Goal: Task Accomplishment & Management: Complete application form

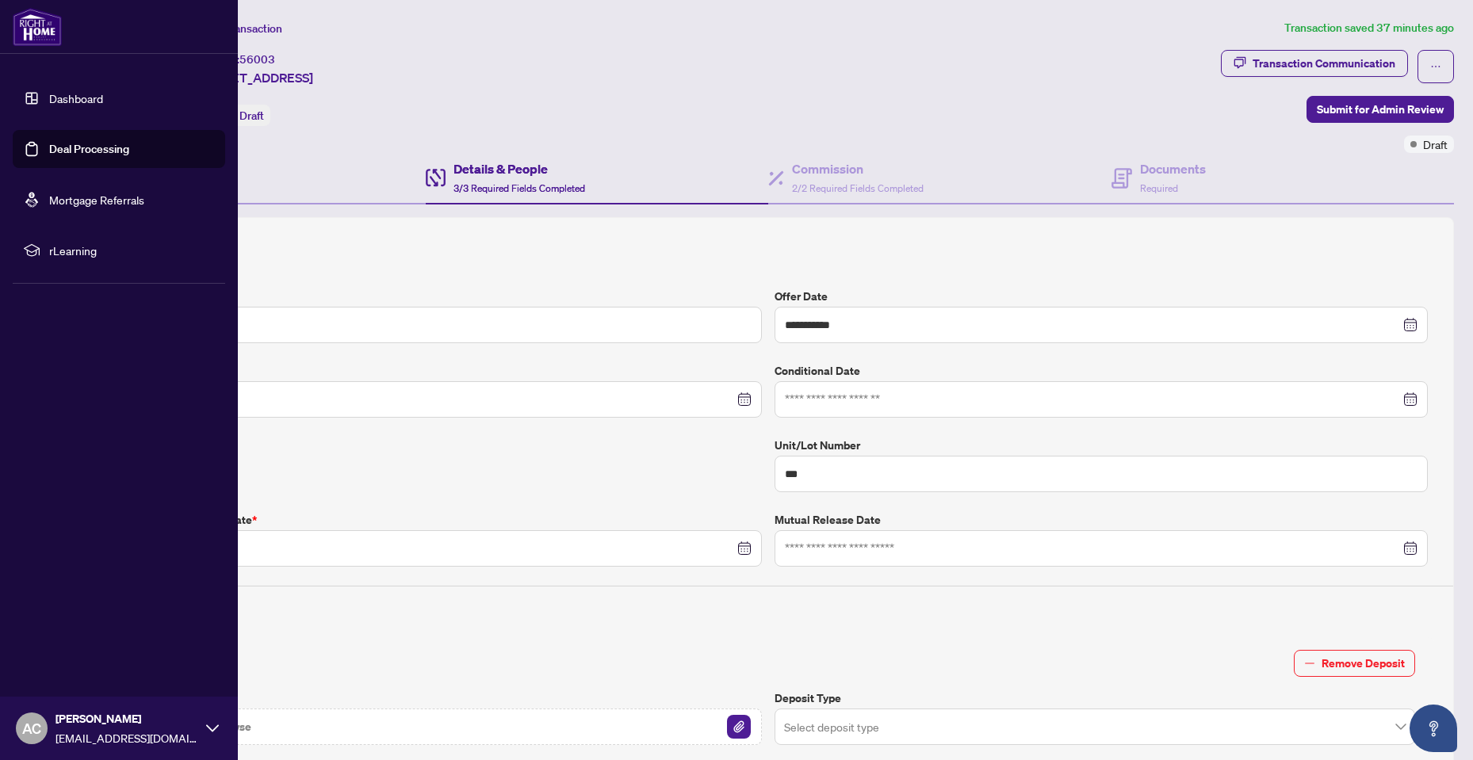
click at [68, 98] on link "Dashboard" at bounding box center [76, 98] width 54 height 14
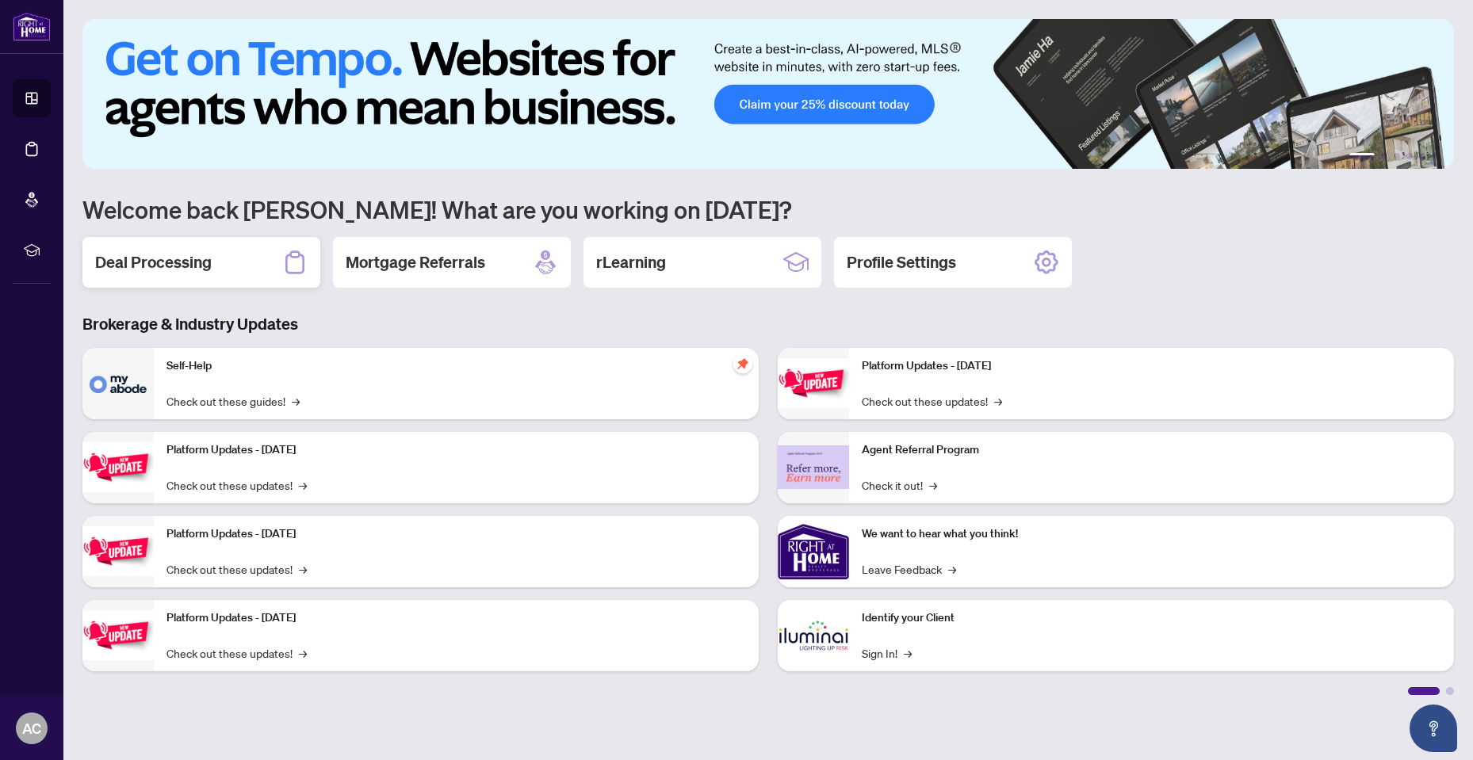
click at [262, 270] on div "Deal Processing" at bounding box center [201, 262] width 238 height 51
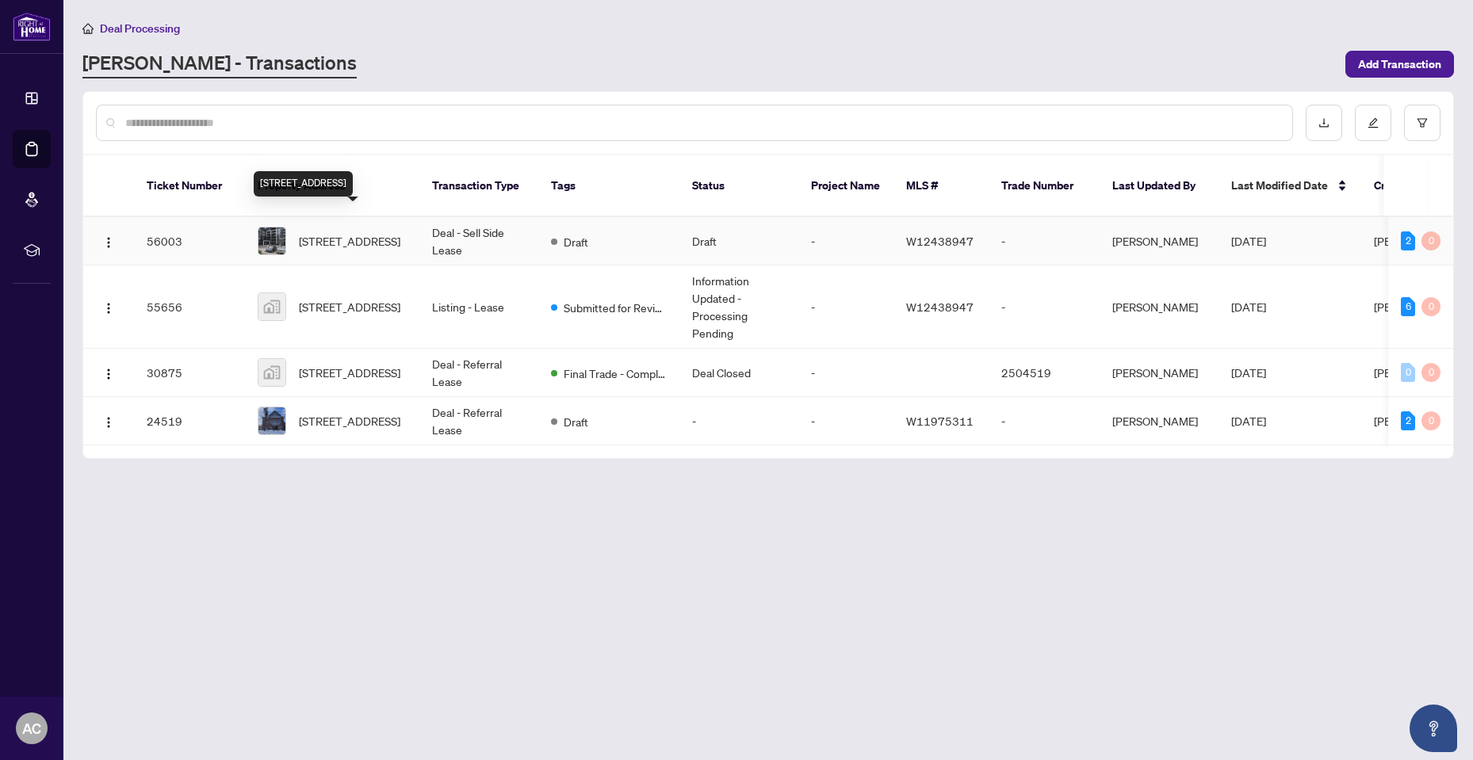
click at [312, 232] on span "[STREET_ADDRESS]" at bounding box center [349, 240] width 101 height 17
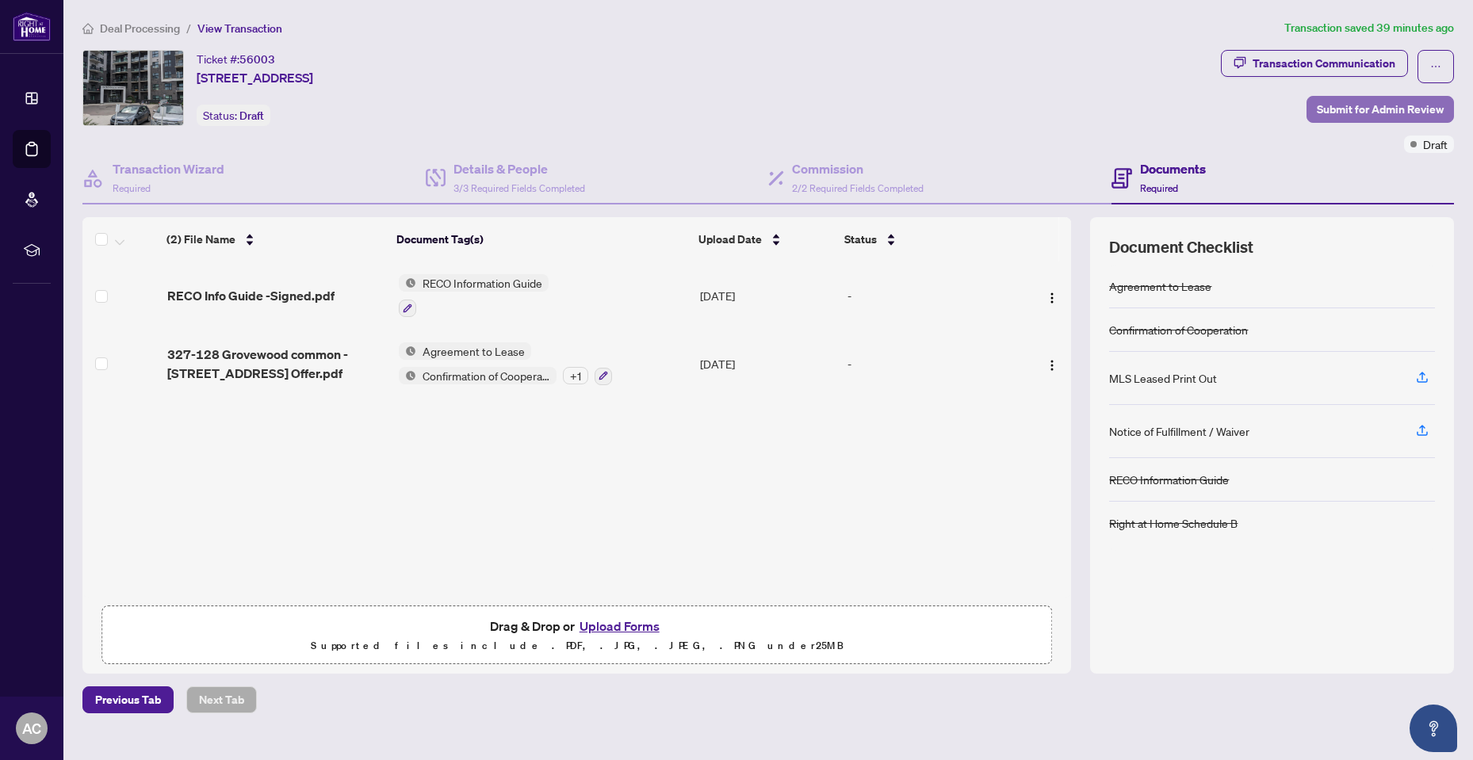
click at [1380, 102] on span "Submit for Admin Review" at bounding box center [1380, 109] width 127 height 25
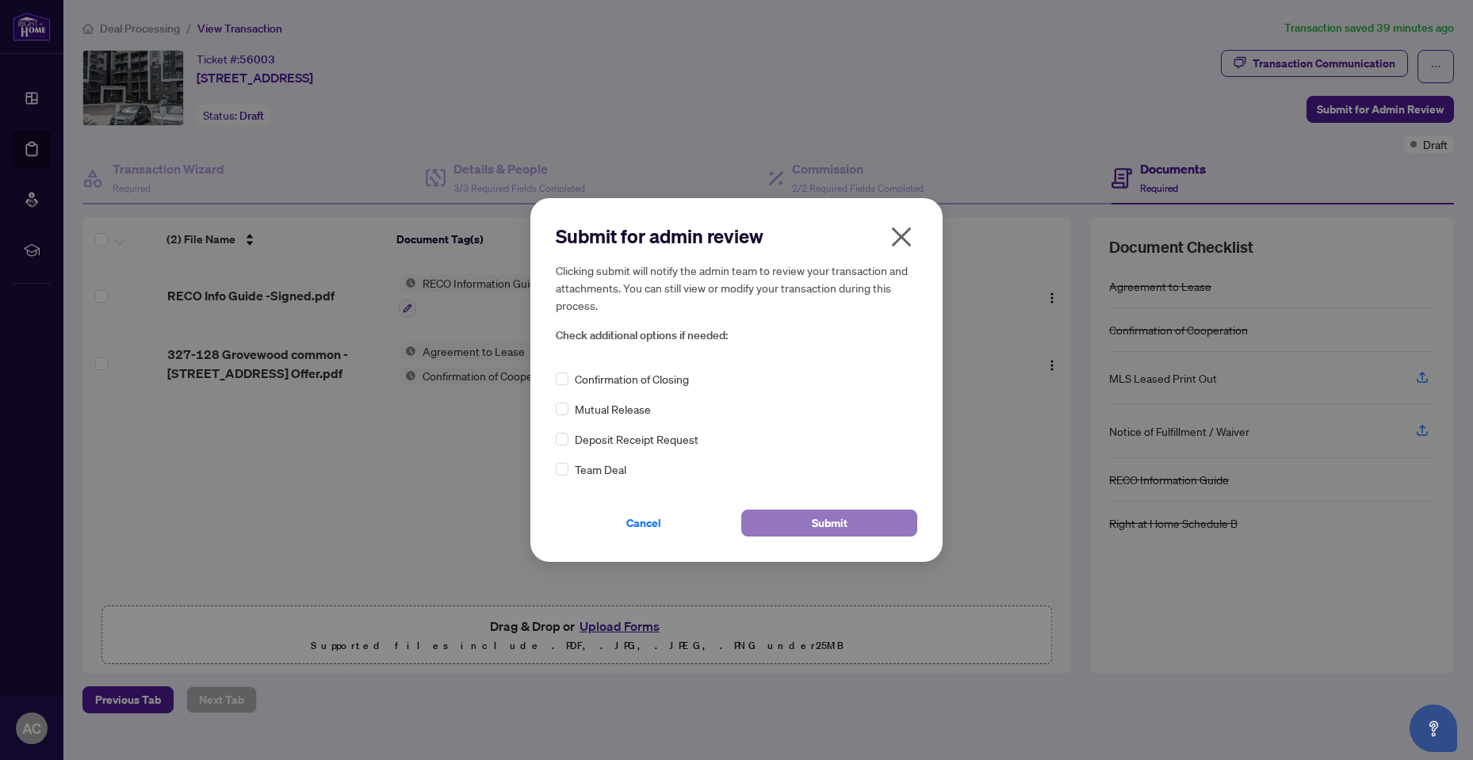
click at [812, 521] on button "Submit" at bounding box center [829, 523] width 176 height 27
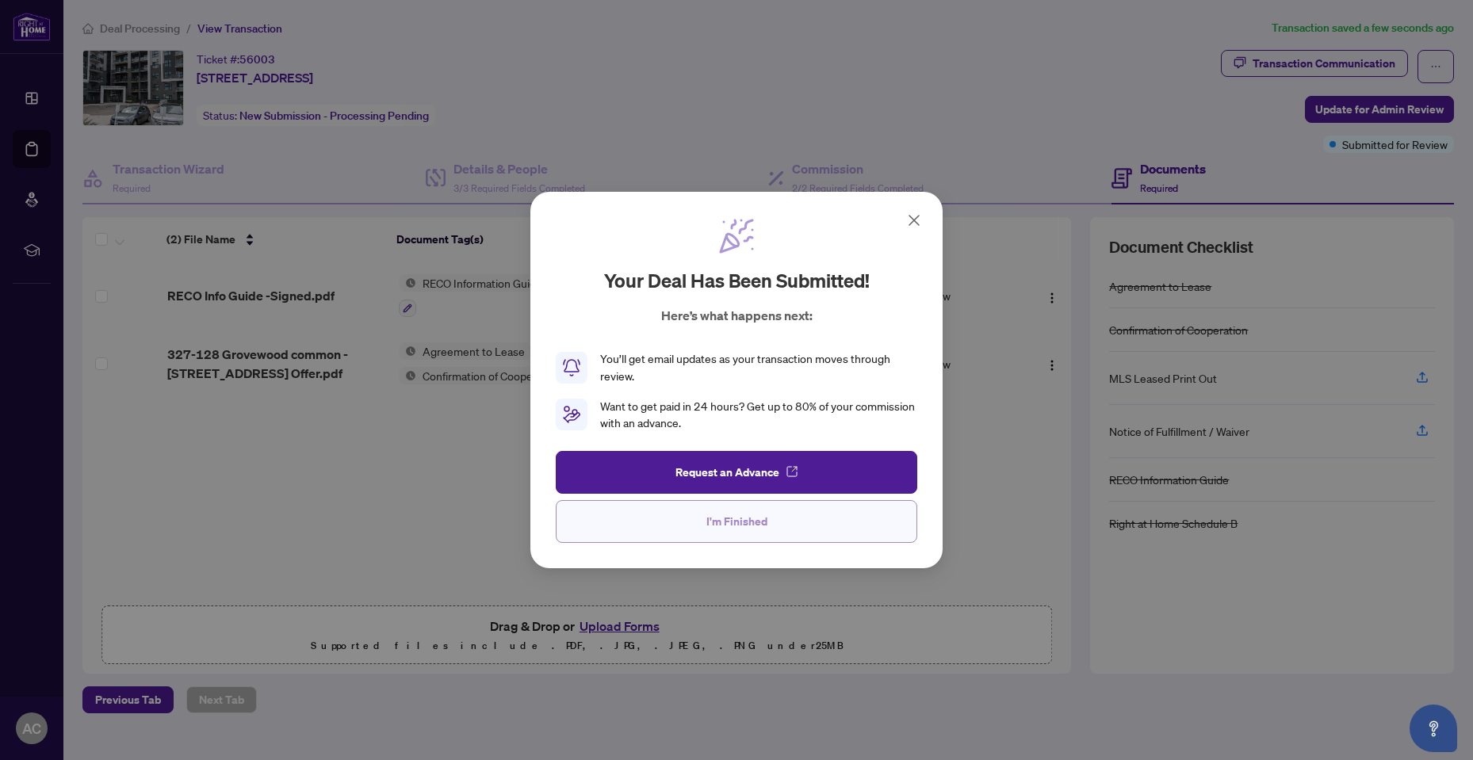
click at [738, 526] on span "I'm Finished" at bounding box center [736, 521] width 61 height 25
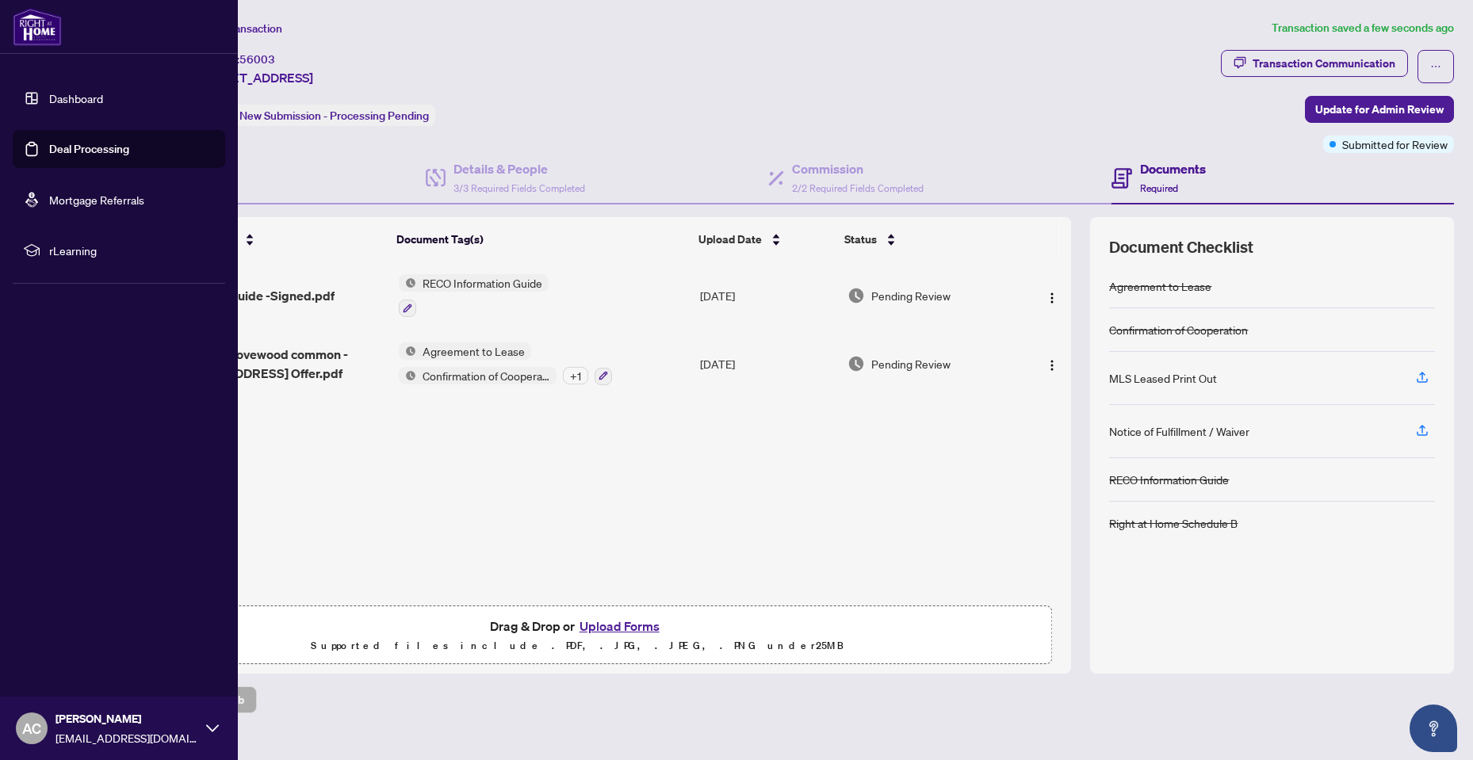
click at [53, 95] on link "Dashboard" at bounding box center [76, 98] width 54 height 14
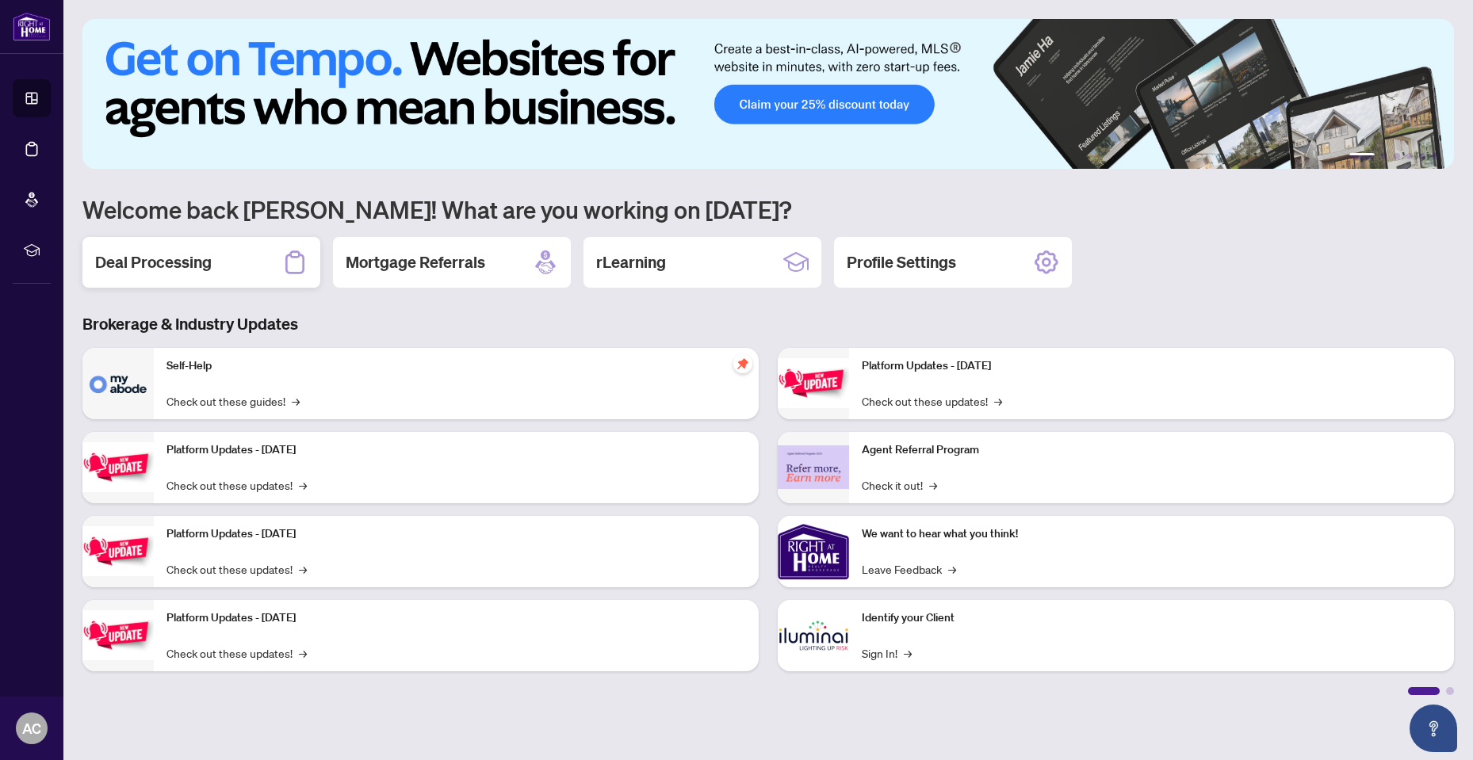
click at [268, 275] on div "Deal Processing" at bounding box center [201, 262] width 238 height 51
